Goal: Task Accomplishment & Management: Manage account settings

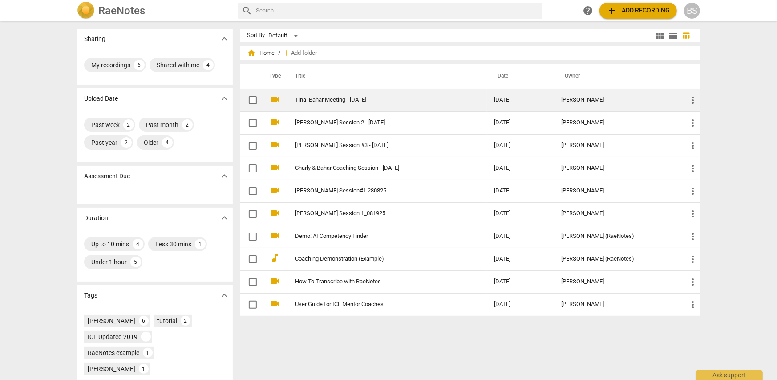
click at [335, 99] on link "Tina_Bahar Meeting - [DATE]" at bounding box center [378, 100] width 167 height 7
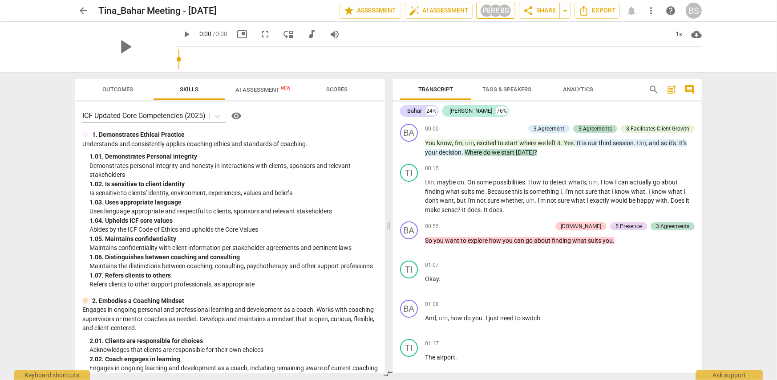
click at [503, 10] on div "BS" at bounding box center [504, 10] width 13 height 13
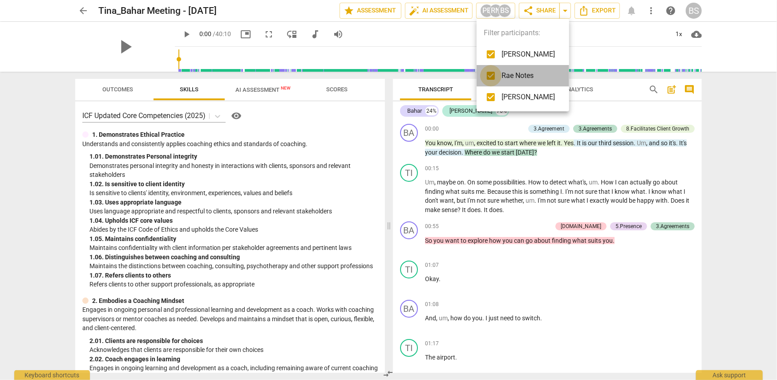
click at [491, 77] on input "checkbox" at bounding box center [490, 75] width 21 height 21
checkbox input "false"
click at [489, 97] on input "checkbox" at bounding box center [490, 96] width 21 height 21
checkbox input "false"
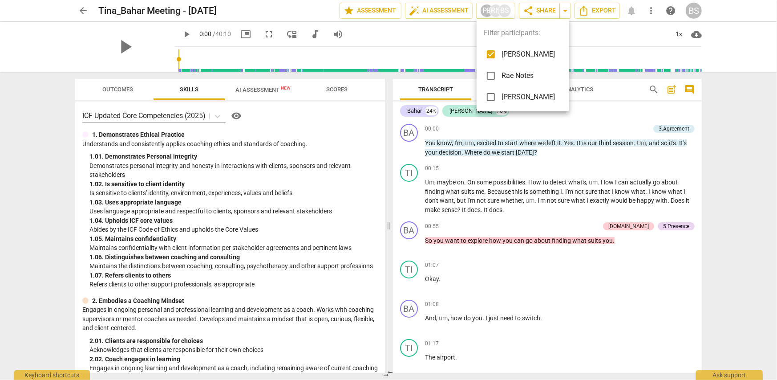
click at [751, 175] on div at bounding box center [388, 190] width 777 height 380
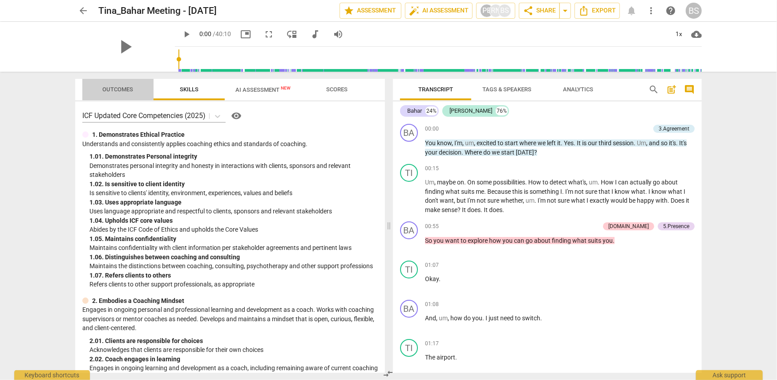
click at [115, 88] on span "Outcomes" at bounding box center [118, 89] width 31 height 7
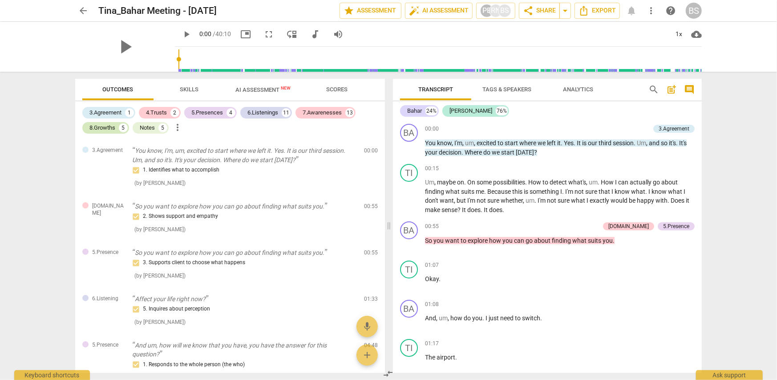
click at [104, 127] on div "8.Growths" at bounding box center [102, 127] width 26 height 9
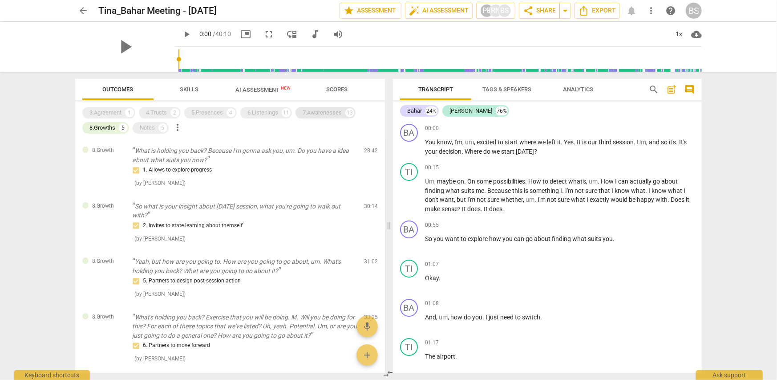
click at [333, 114] on div "7.Awarenesses" at bounding box center [322, 112] width 39 height 9
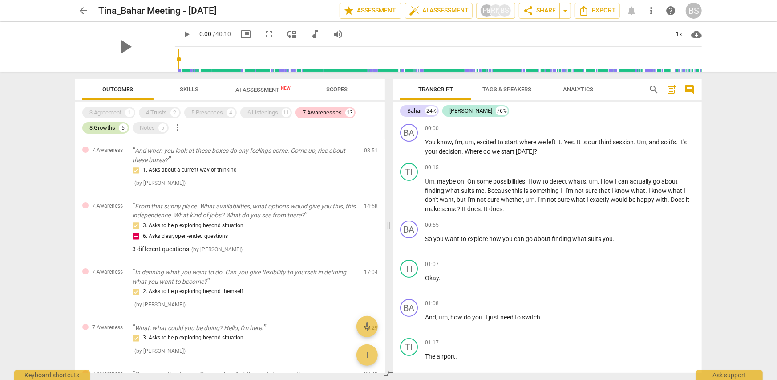
click at [101, 126] on div "8.Growths" at bounding box center [102, 127] width 26 height 9
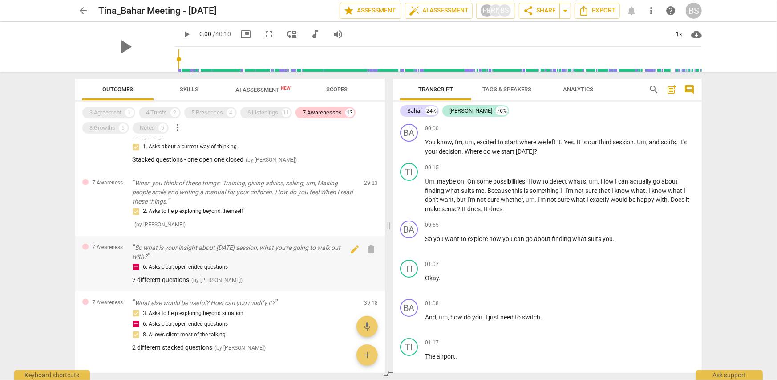
scroll to position [555, 0]
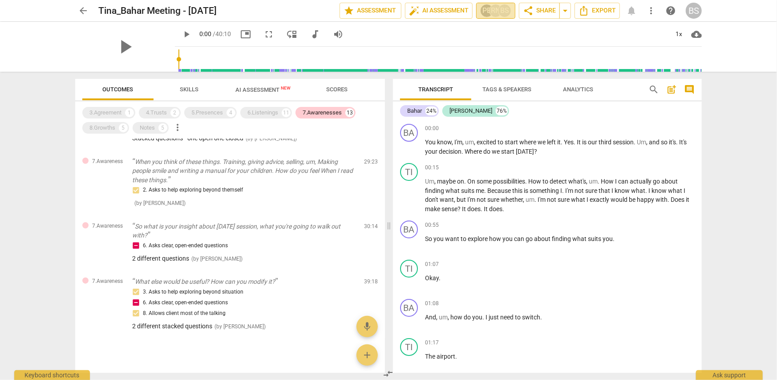
click at [505, 11] on div "BS" at bounding box center [504, 10] width 13 height 13
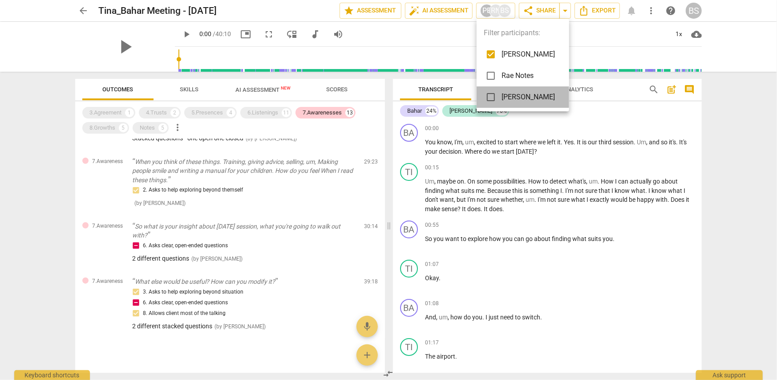
click at [509, 98] on span "[PERSON_NAME]" at bounding box center [527, 97] width 53 height 11
checkbox input "true"
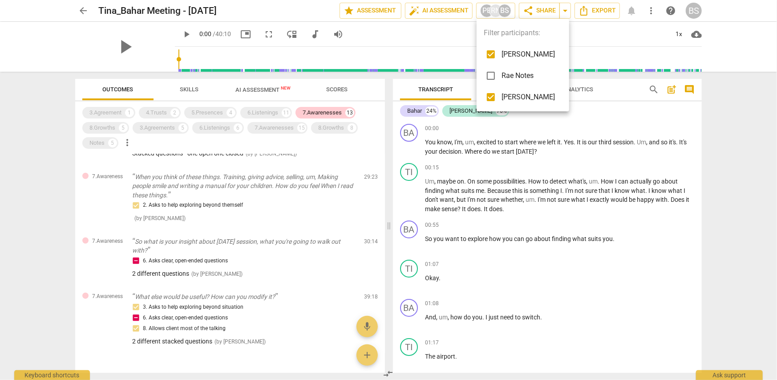
click at [307, 214] on div at bounding box center [388, 190] width 777 height 380
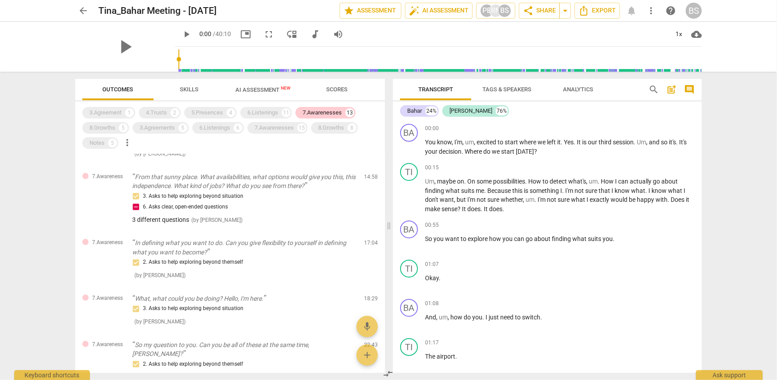
scroll to position [0, 0]
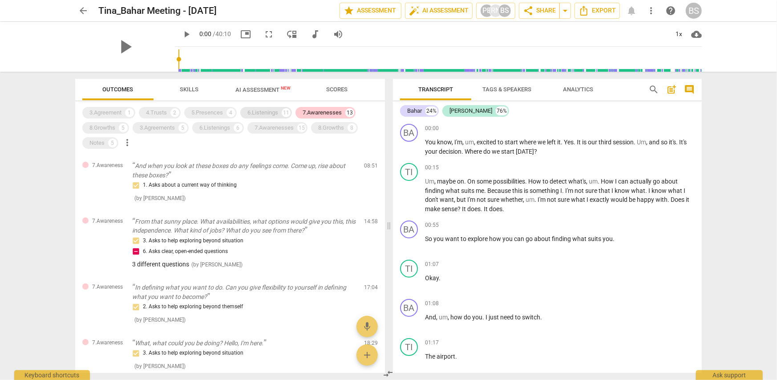
click at [271, 113] on div "6.Listenings" at bounding box center [262, 112] width 31 height 9
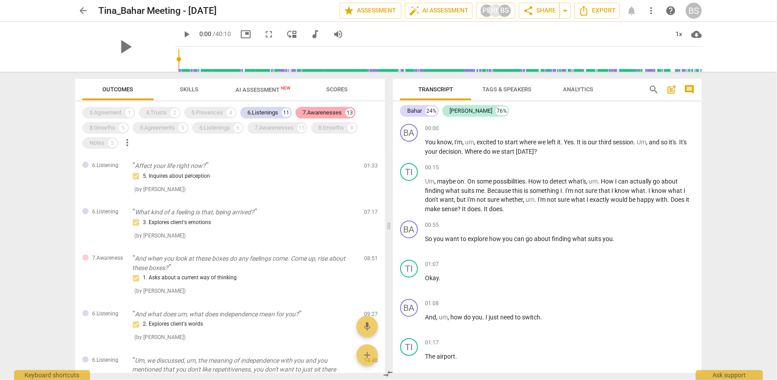
click at [318, 112] on div "7.Awarenesses" at bounding box center [322, 112] width 39 height 9
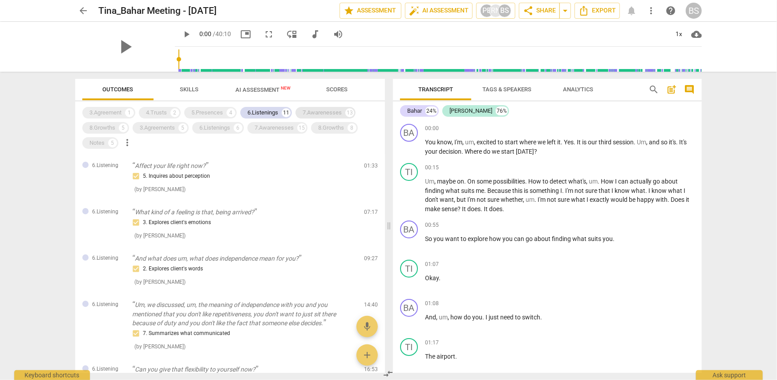
click at [318, 113] on div "7.Awarenesses" at bounding box center [322, 112] width 39 height 9
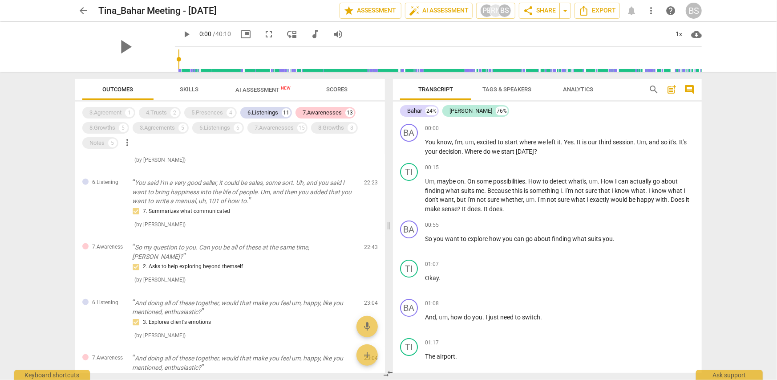
scroll to position [445, 0]
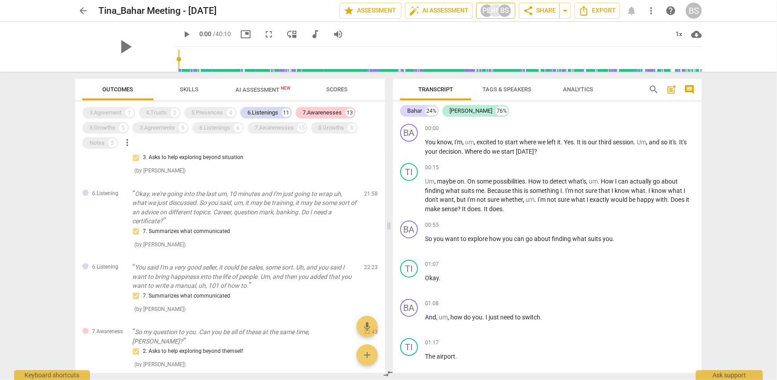
click at [501, 10] on div "BS" at bounding box center [504, 10] width 13 height 13
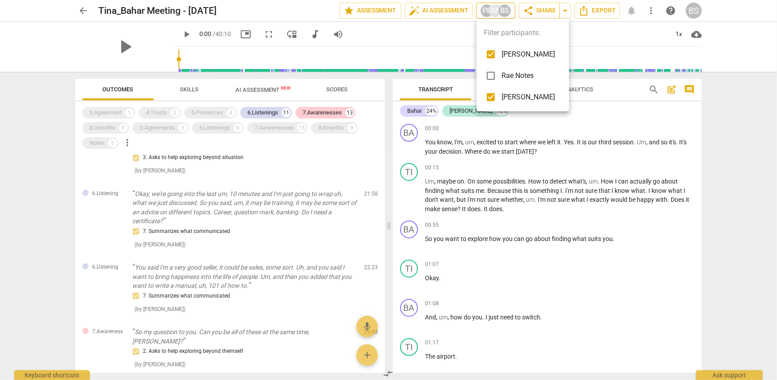
click at [501, 10] on div at bounding box center [388, 190] width 777 height 380
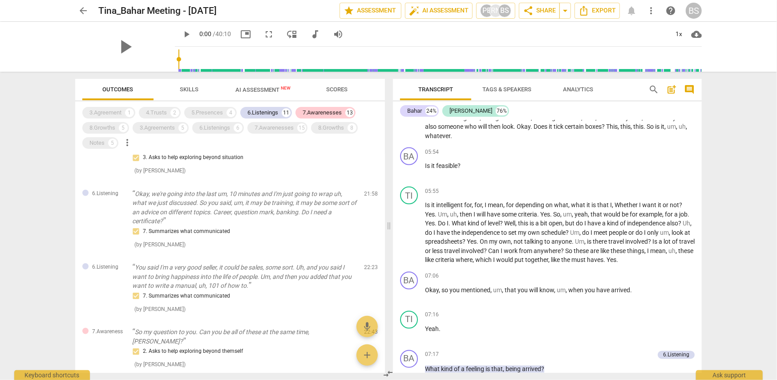
scroll to position [979, 0]
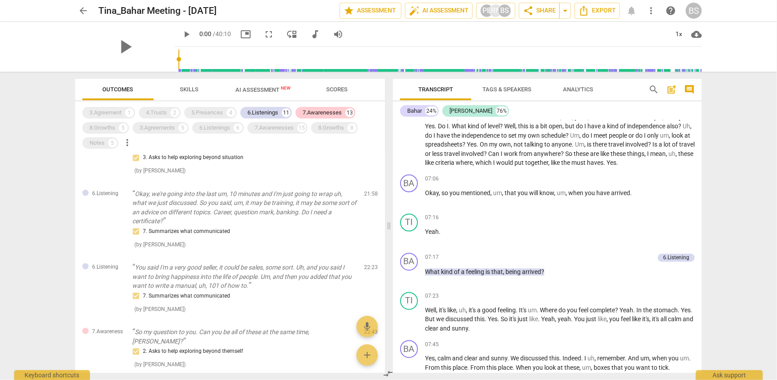
click at [691, 89] on span "comment" at bounding box center [689, 89] width 11 height 11
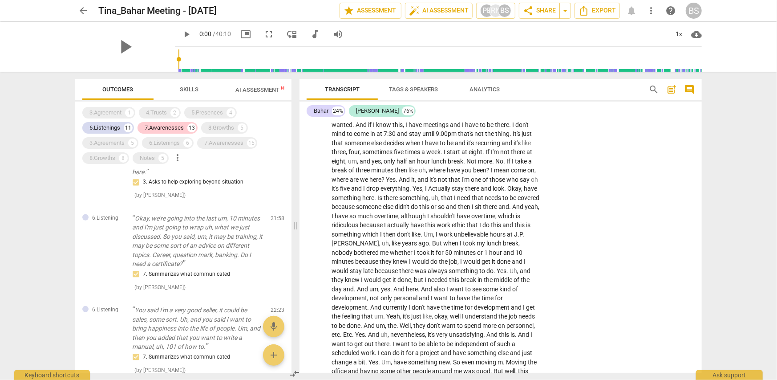
scroll to position [1997, 0]
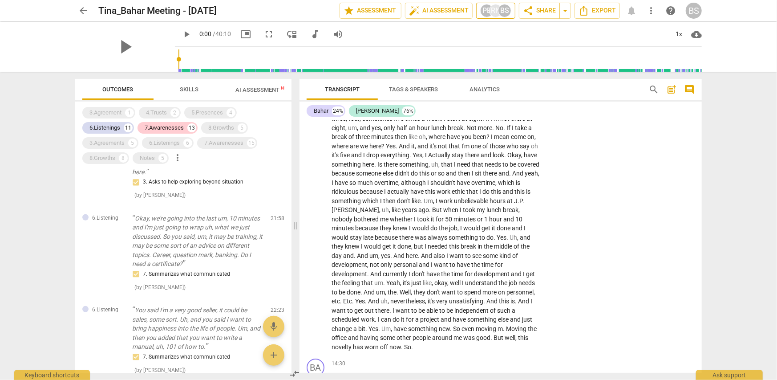
click at [503, 10] on div "BS" at bounding box center [504, 10] width 13 height 13
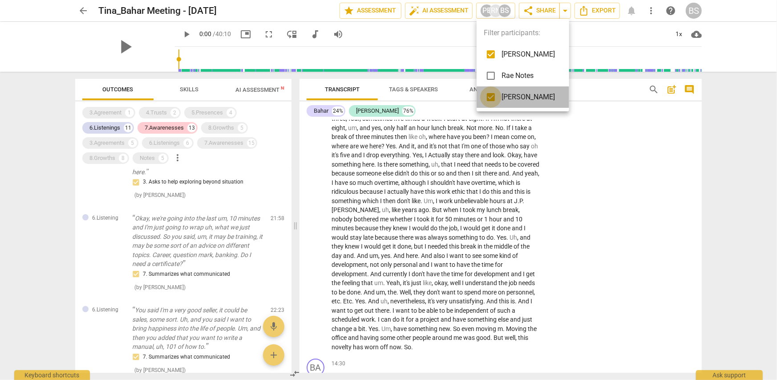
click at [490, 95] on input "checkbox" at bounding box center [490, 96] width 21 height 21
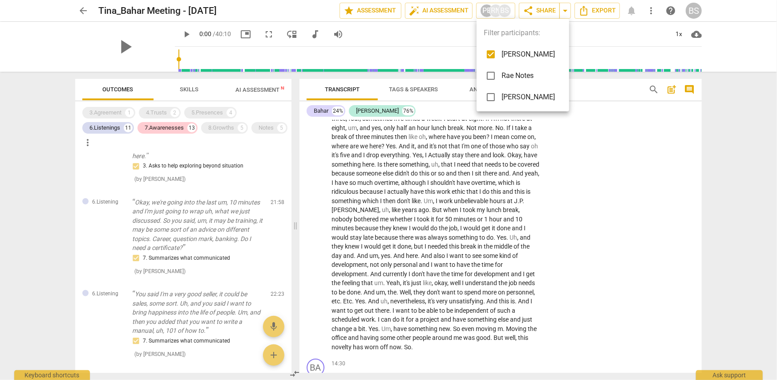
click at [491, 97] on input "checkbox" at bounding box center [490, 96] width 21 height 21
checkbox input "true"
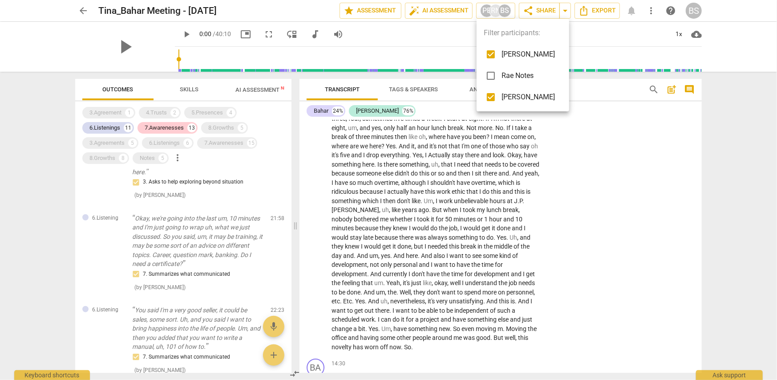
click at [110, 128] on div at bounding box center [388, 190] width 777 height 380
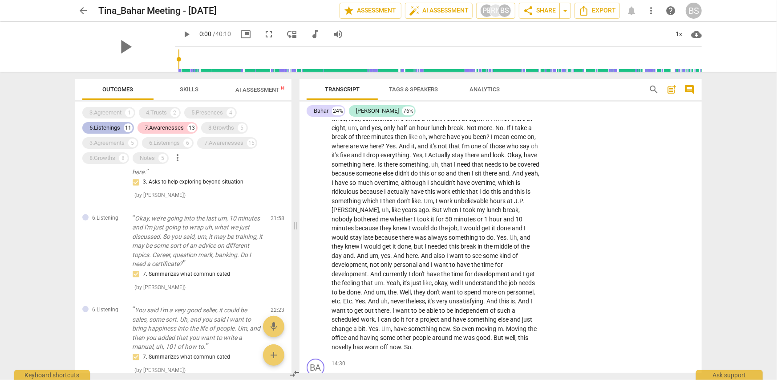
click at [108, 130] on div "6.Listenings" at bounding box center [104, 127] width 31 height 9
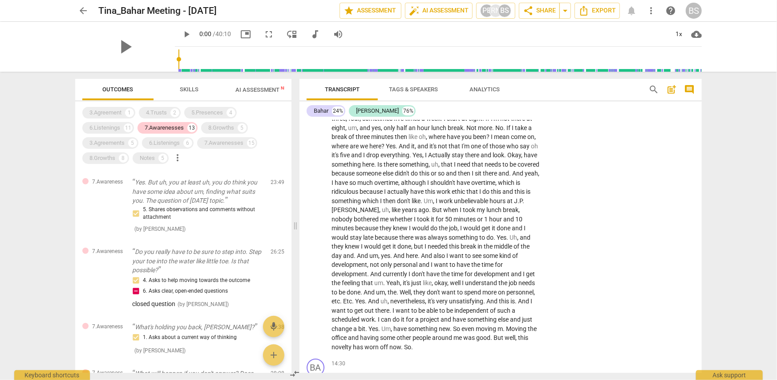
scroll to position [362, 0]
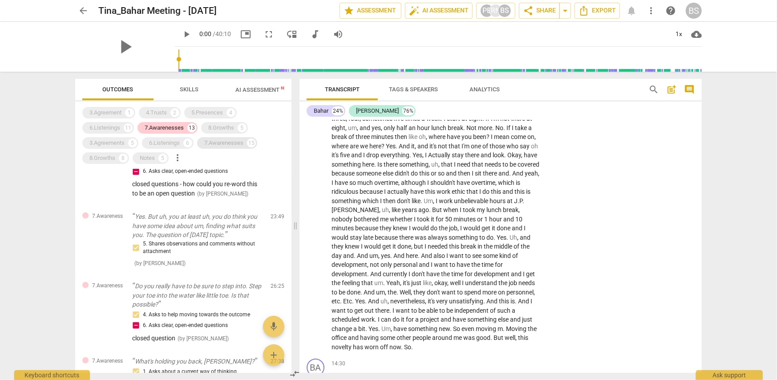
click at [216, 144] on div "7.Awarenesses" at bounding box center [223, 142] width 39 height 9
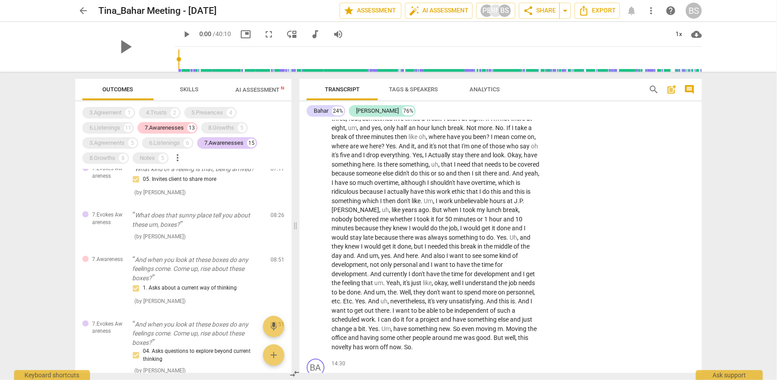
scroll to position [0, 0]
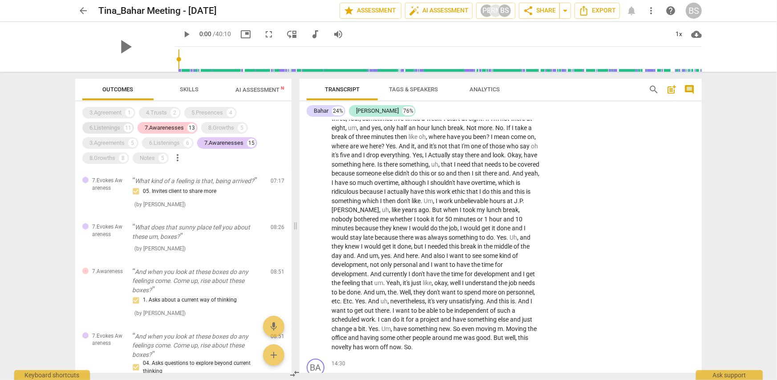
click at [107, 128] on div "6.Listenings" at bounding box center [104, 127] width 31 height 9
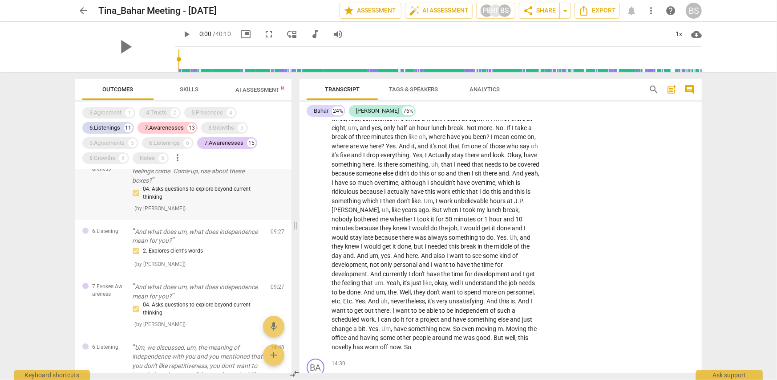
scroll to position [267, 0]
click at [165, 144] on div "6.Listenings" at bounding box center [164, 142] width 31 height 9
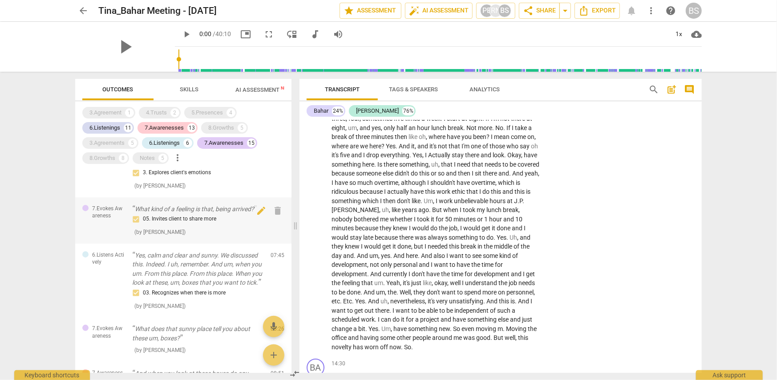
scroll to position [133, 0]
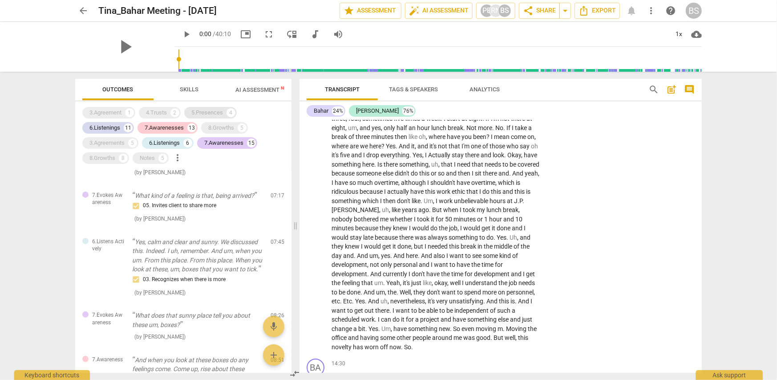
click at [205, 111] on div "5.Presences" at bounding box center [207, 112] width 32 height 9
click at [161, 110] on div "4.Trusts" at bounding box center [156, 112] width 21 height 9
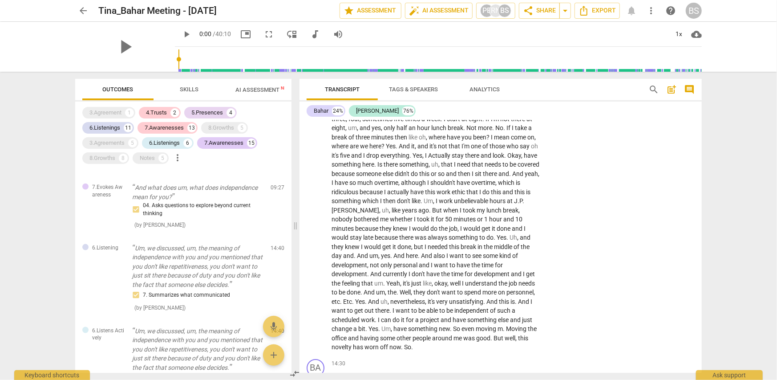
scroll to position [801, 0]
